Goal: Navigation & Orientation: Find specific page/section

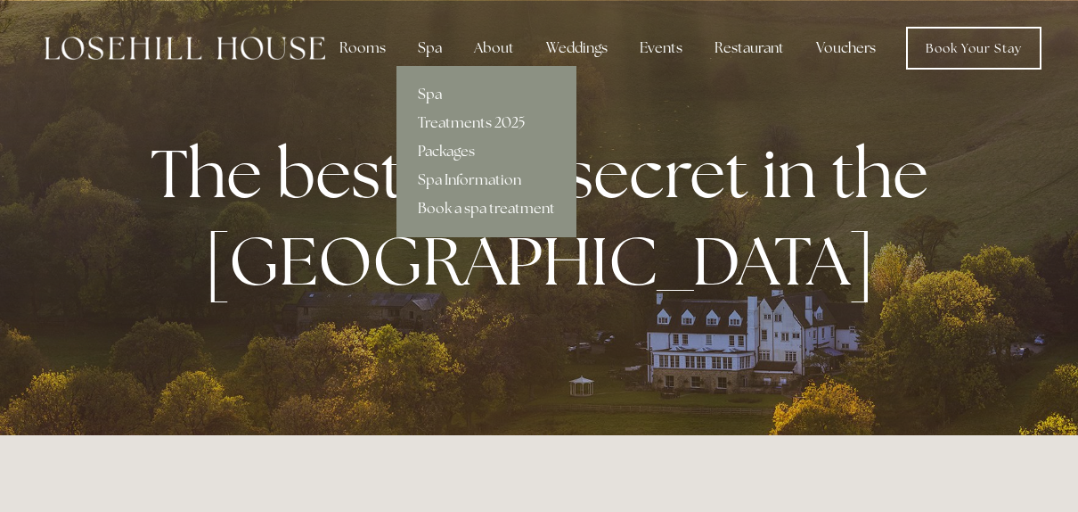
click at [446, 61] on div "Spa" at bounding box center [430, 48] width 53 height 36
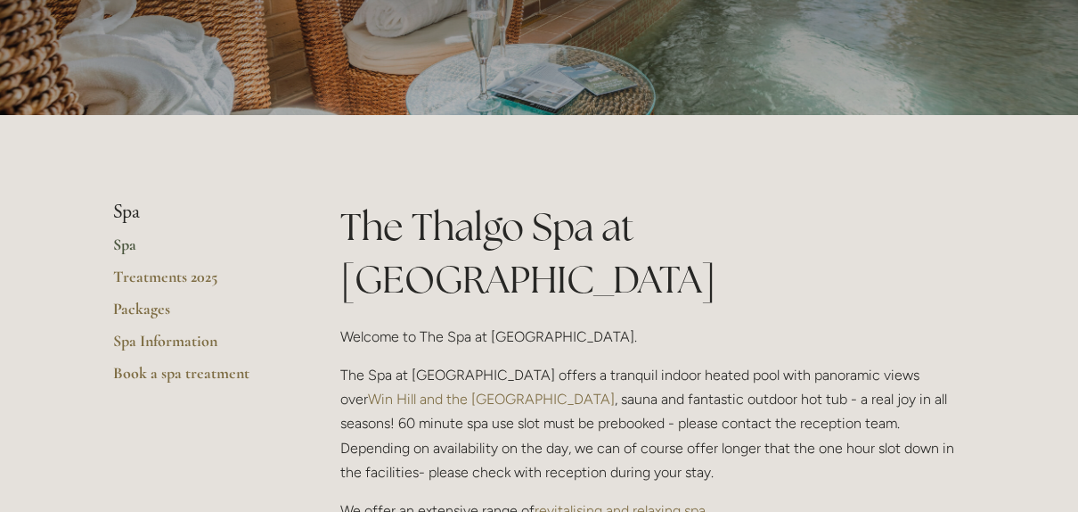
scroll to position [307, 0]
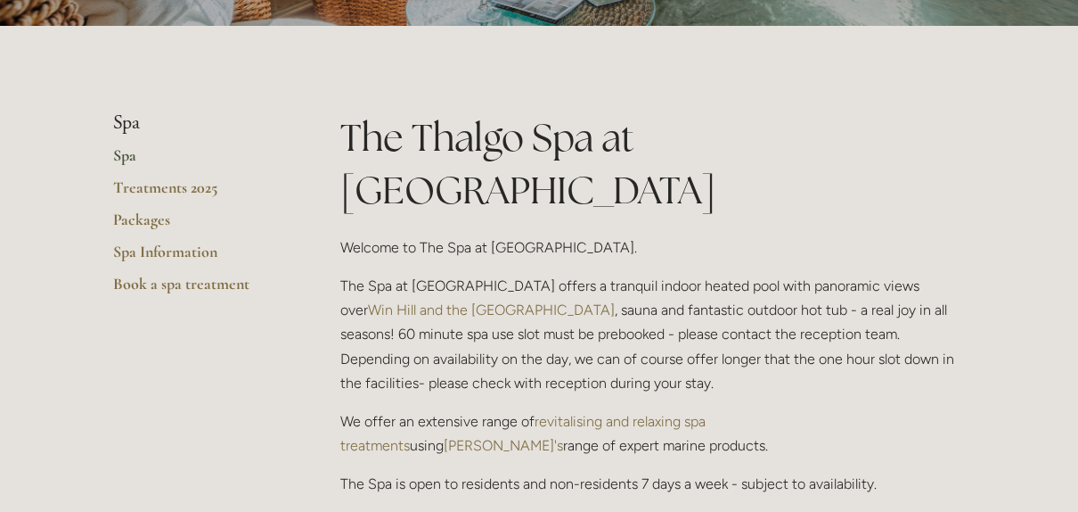
click at [124, 161] on link "Spa" at bounding box center [198, 161] width 170 height 32
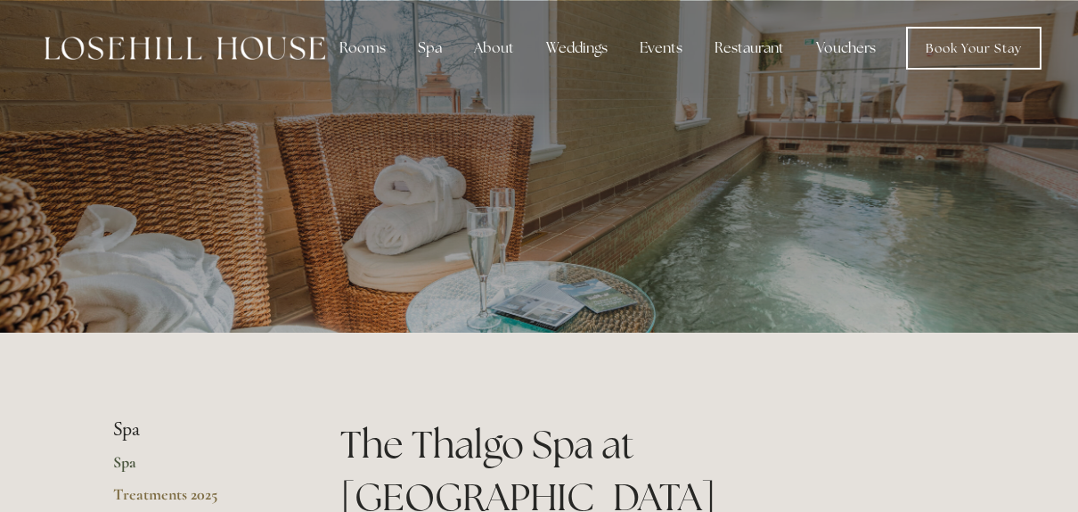
scroll to position [217, 0]
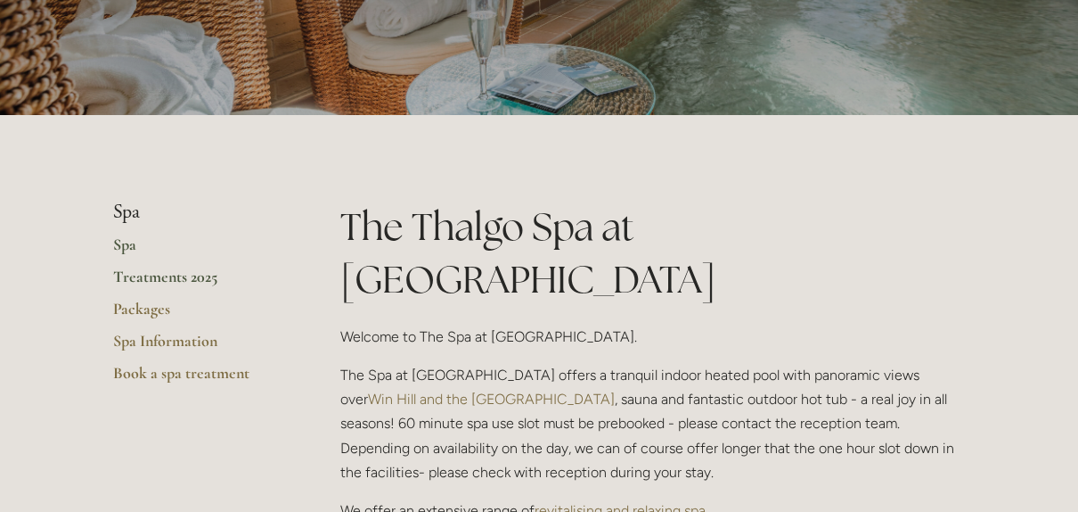
click at [173, 271] on link "Treatments 2025" at bounding box center [198, 282] width 170 height 32
